Goal: Information Seeking & Learning: Learn about a topic

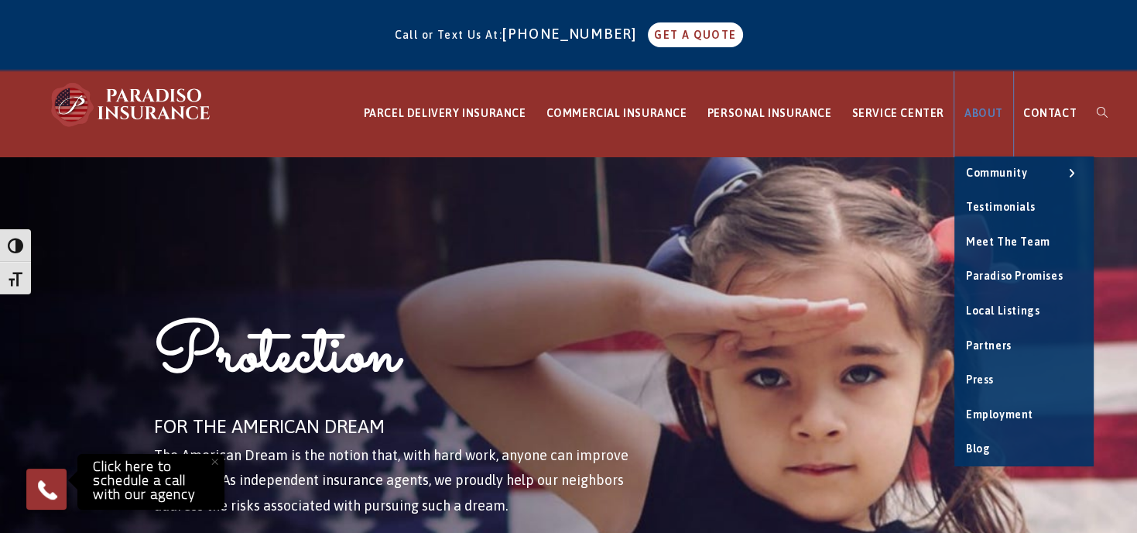
click at [983, 109] on span "ABOUT" at bounding box center [984, 113] width 39 height 12
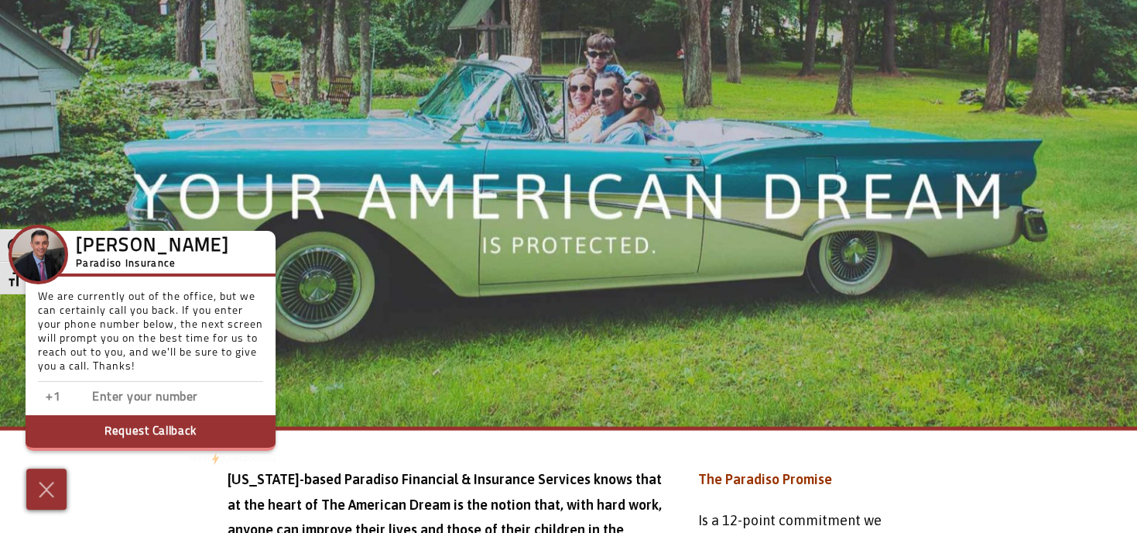
scroll to position [3469, 0]
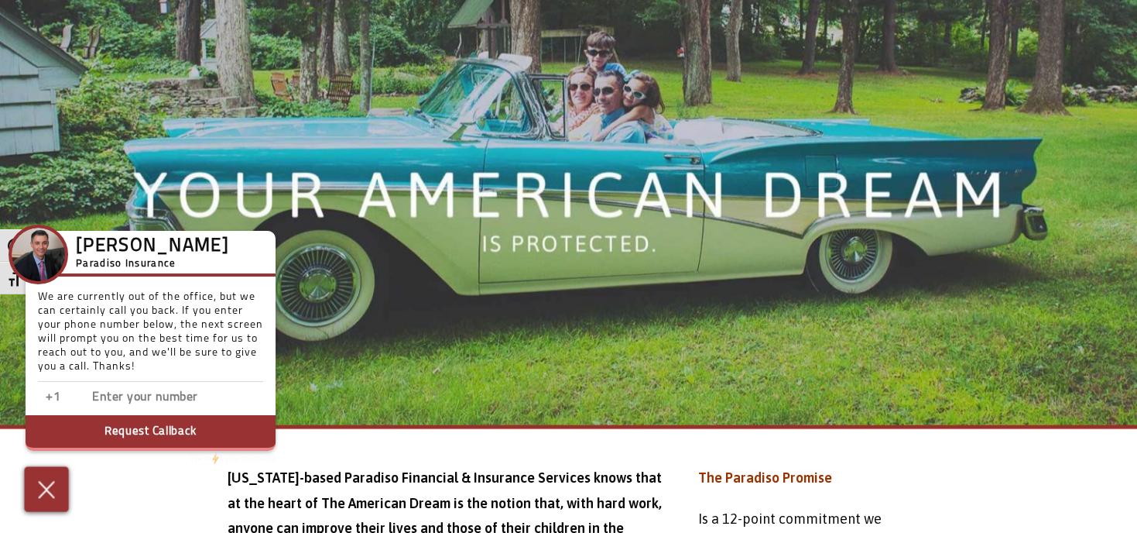
click at [43, 493] on img at bounding box center [47, 488] width 26 height 27
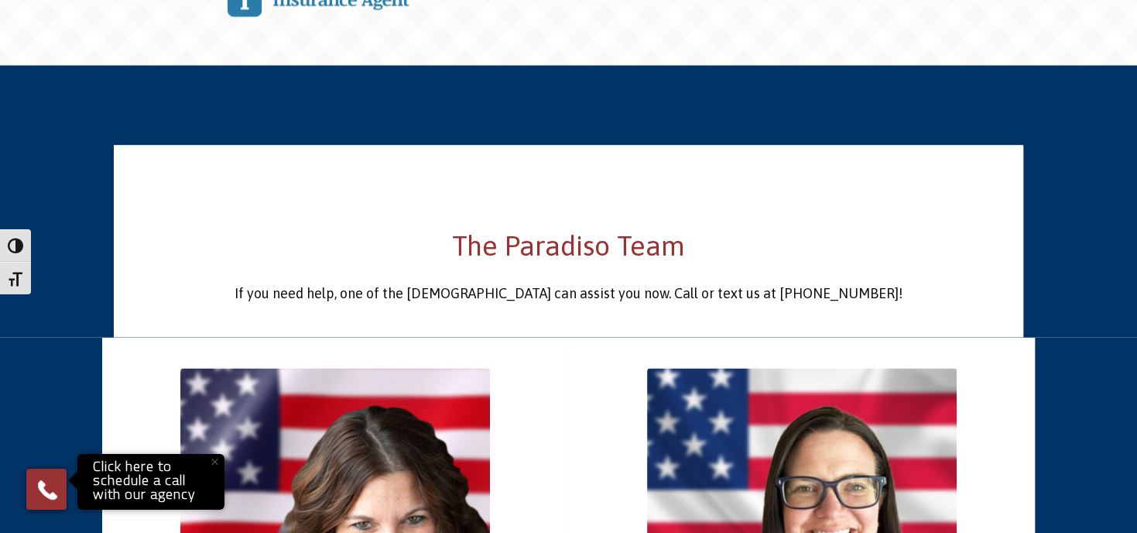
scroll to position [2459, 0]
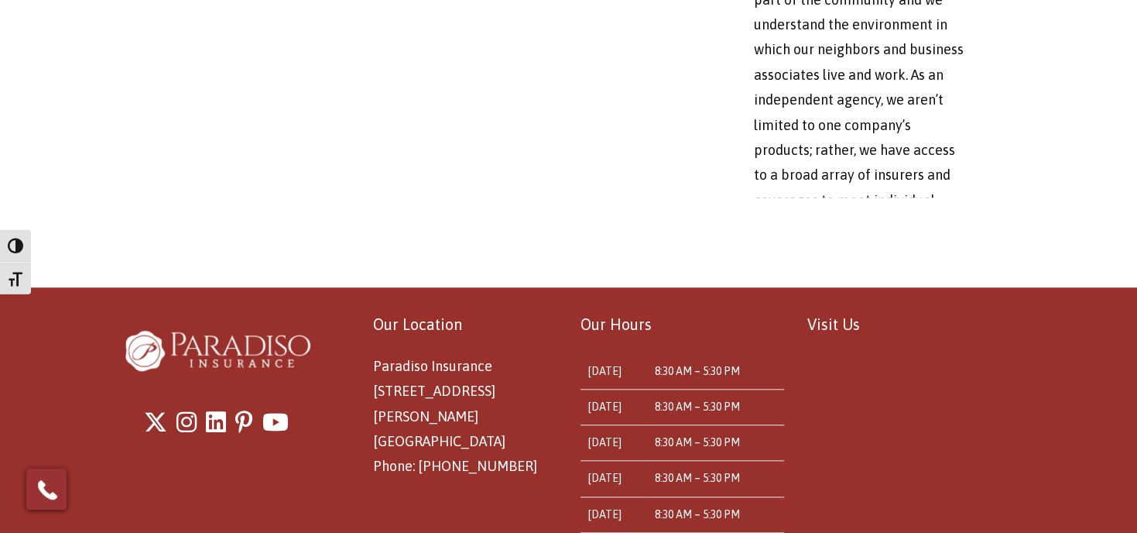
scroll to position [1437, 0]
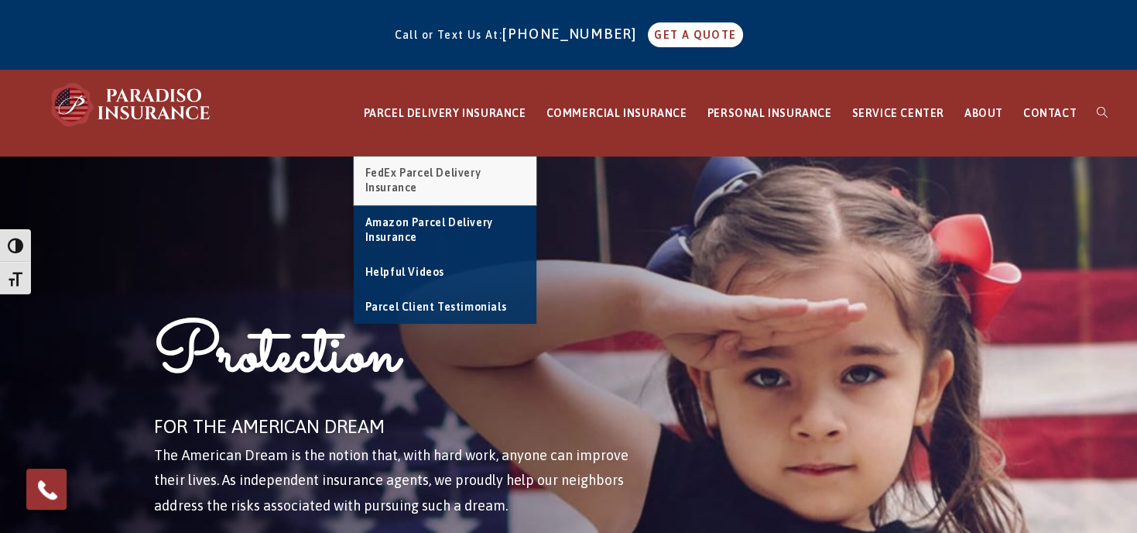
click at [446, 179] on link "FedEx Parcel Delivery Insurance" at bounding box center [445, 180] width 183 height 49
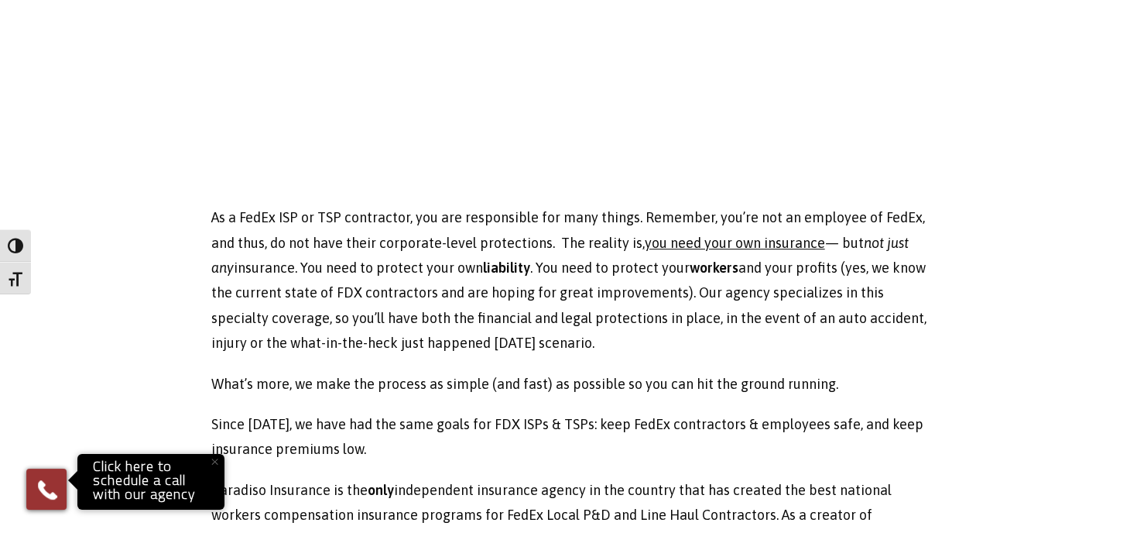
scroll to position [576, 0]
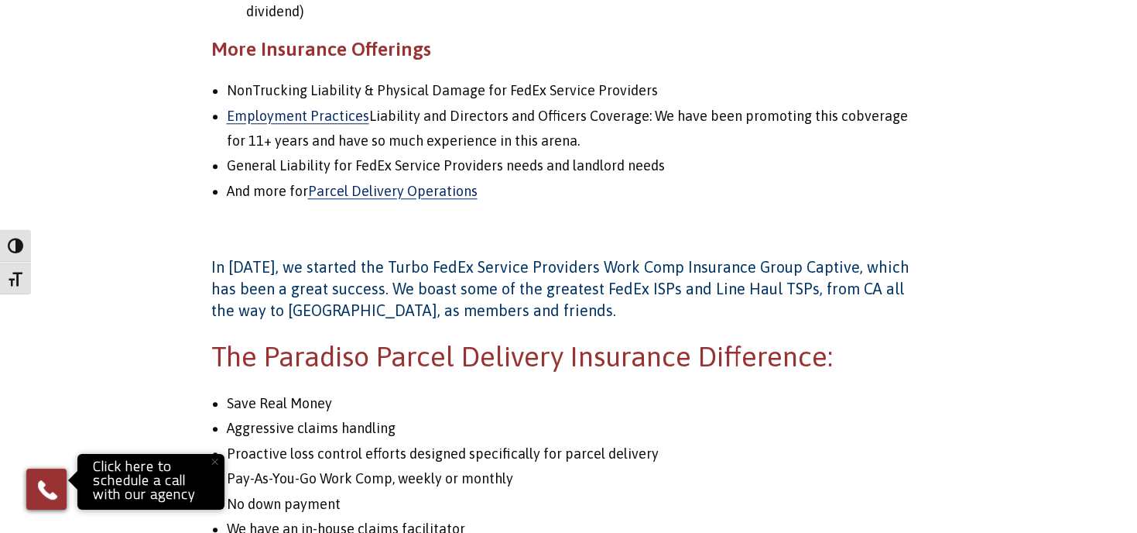
scroll to position [2047, 0]
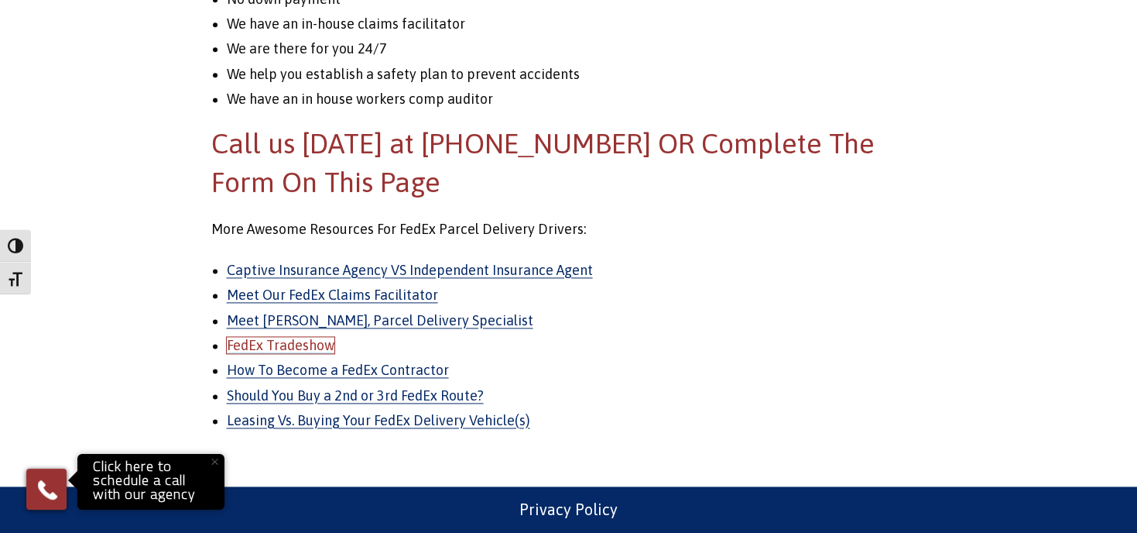
click at [306, 343] on link "FedEx Tradeshow" at bounding box center [281, 345] width 108 height 16
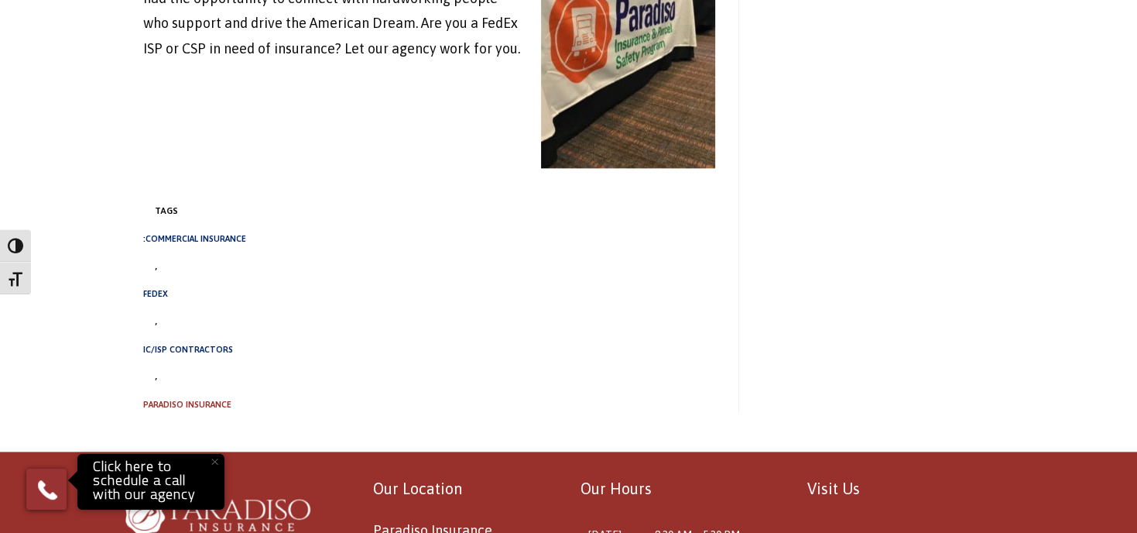
scroll to position [1921, 0]
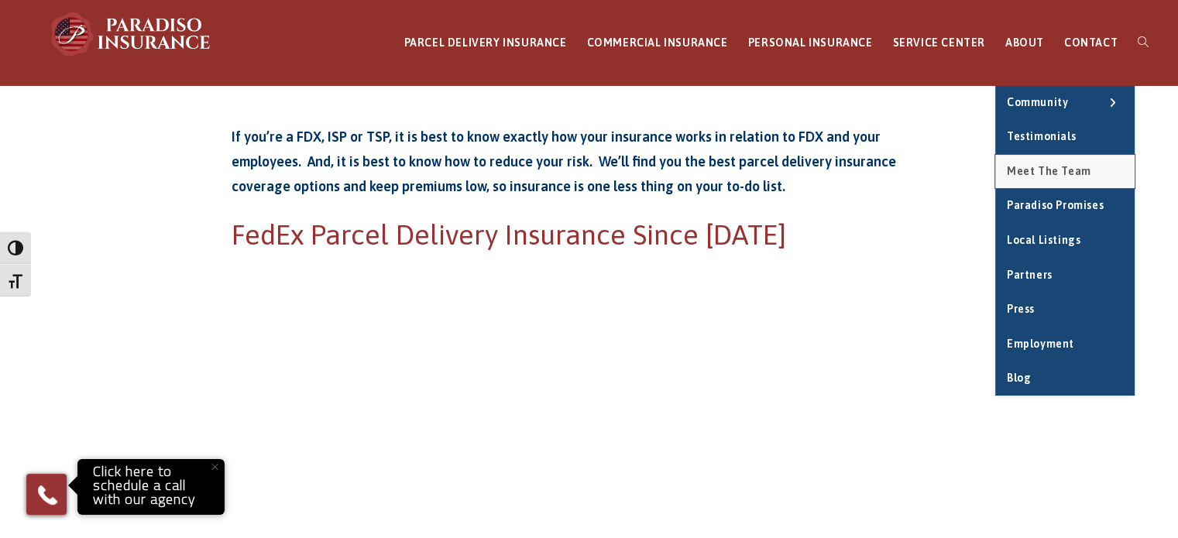
click at [1045, 176] on span "Meet the Team" at bounding box center [1049, 171] width 84 height 12
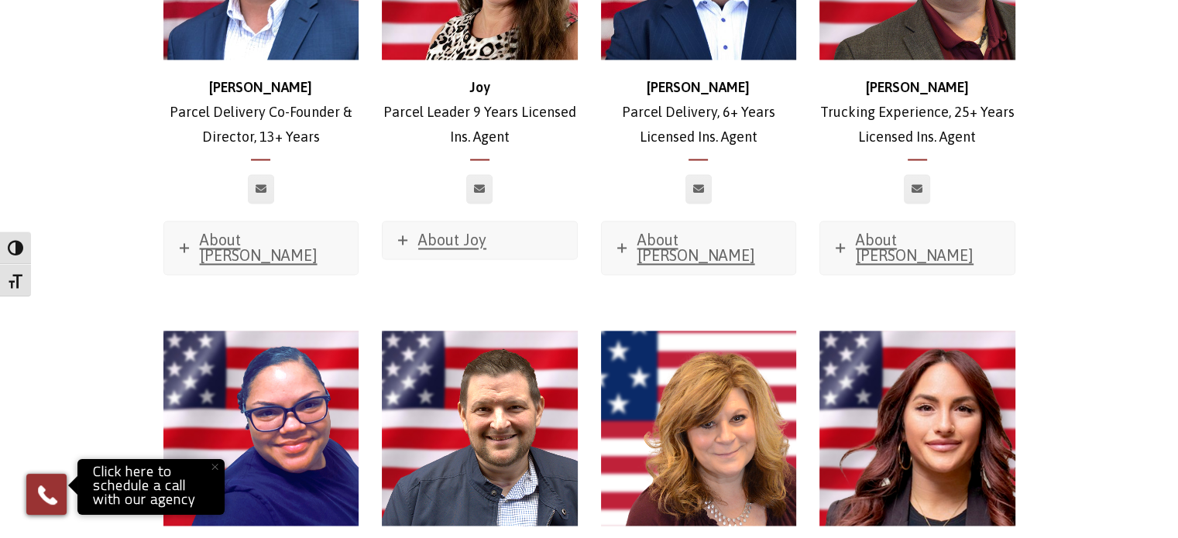
scroll to position [2575, 0]
